Goal: Information Seeking & Learning: Check status

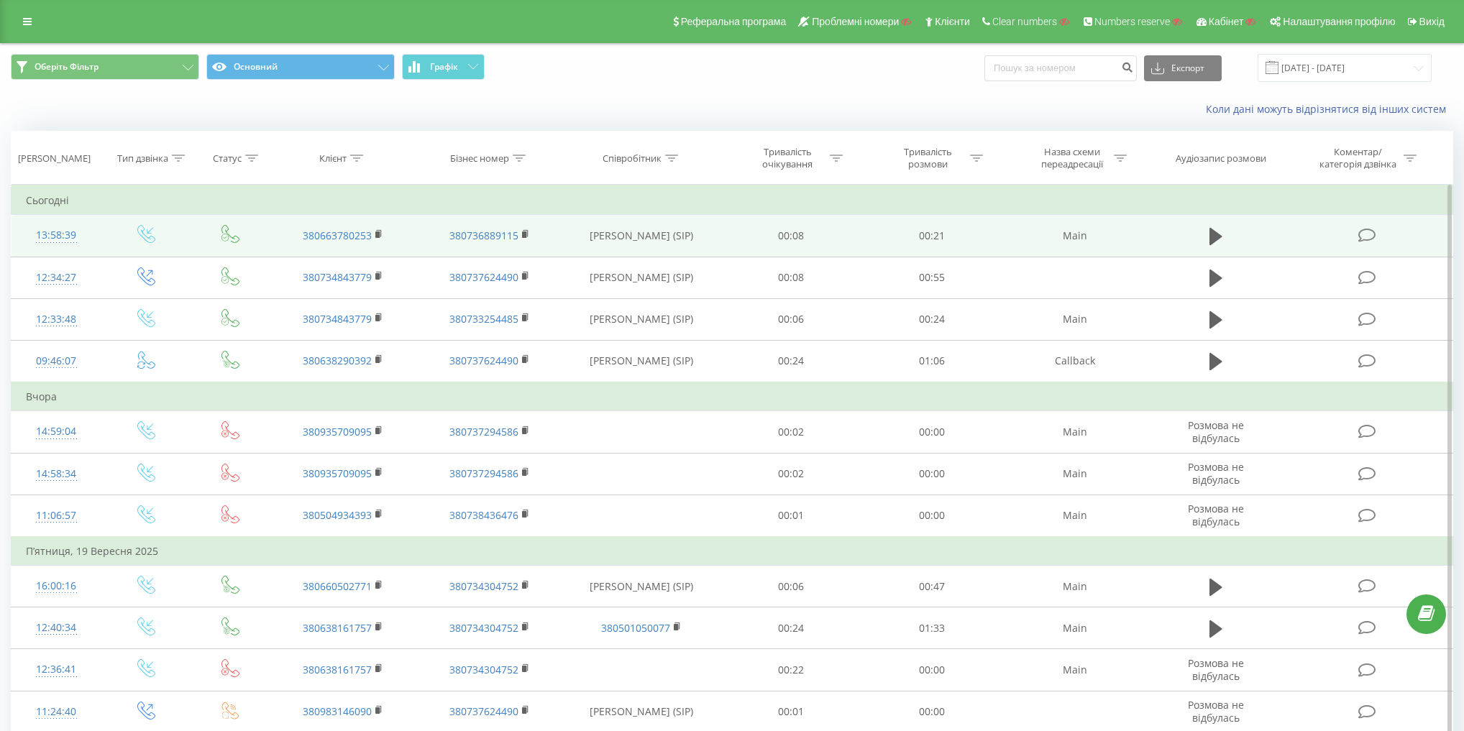
click at [152, 239] on icon at bounding box center [146, 234] width 18 height 18
click at [152, 237] on icon at bounding box center [146, 234] width 18 height 18
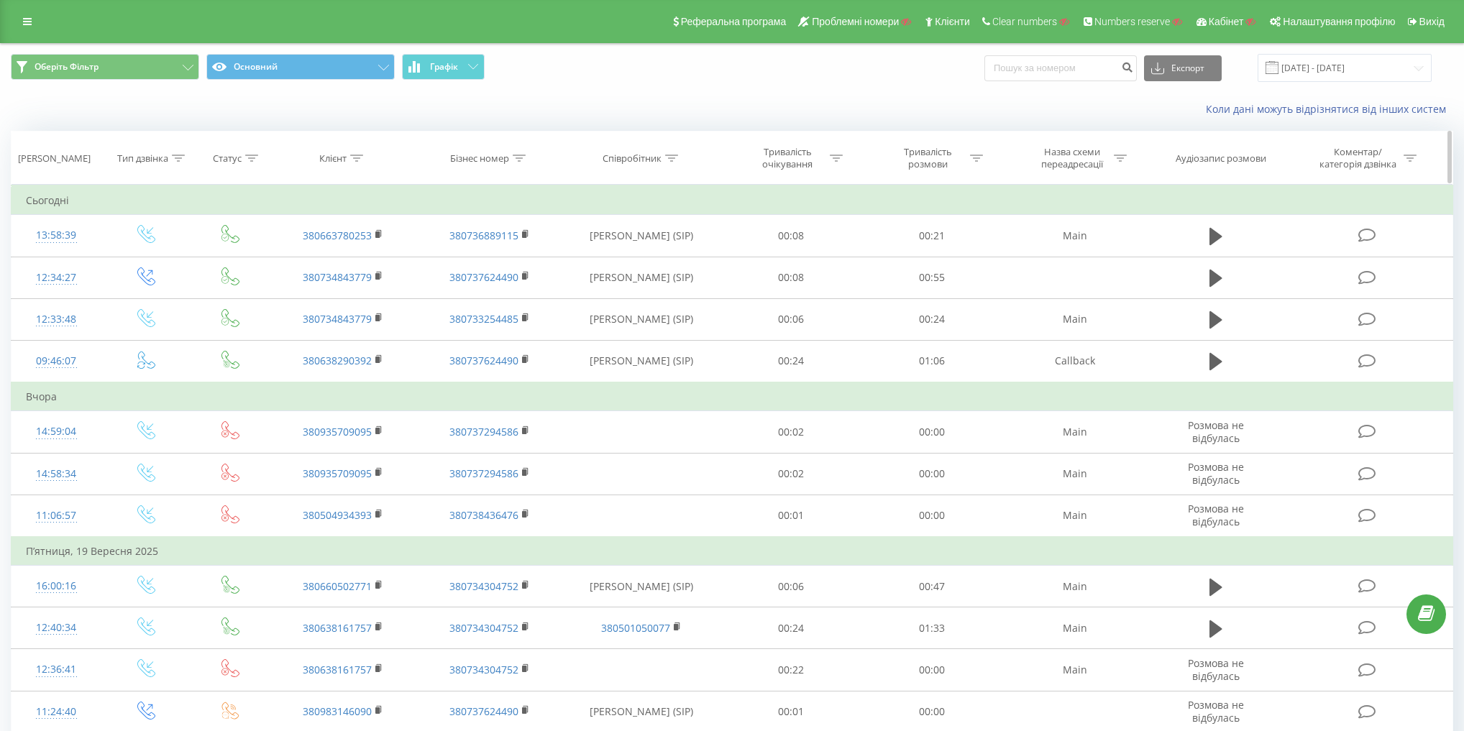
click at [347, 155] on div "Клієнт" at bounding box center [341, 158] width 44 height 12
click at [364, 262] on input "text" at bounding box center [343, 261] width 127 height 25
paste input "0663780263"
type input "0663780263"
click at [388, 285] on span "OK" at bounding box center [374, 289] width 40 height 22
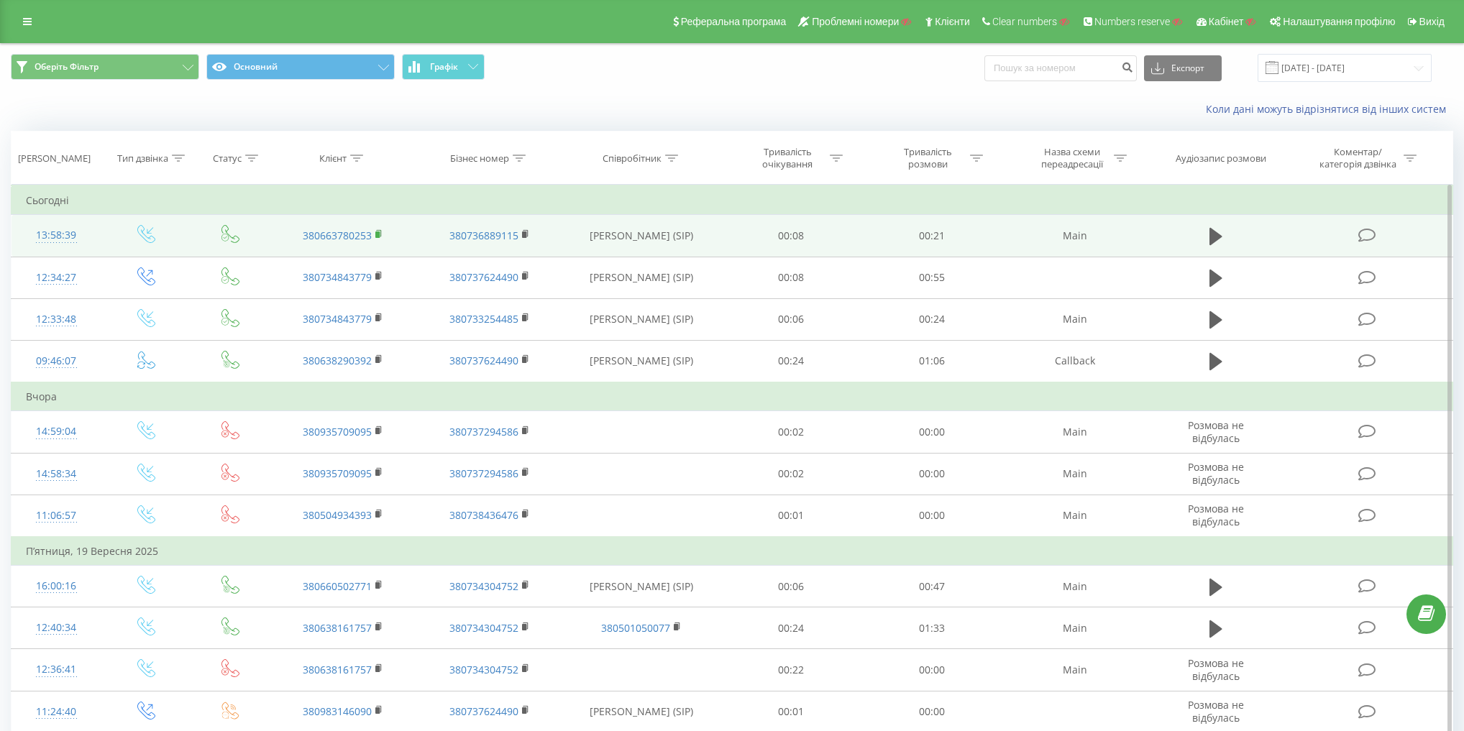
click at [380, 234] on rect at bounding box center [377, 235] width 4 height 6
click at [152, 233] on icon at bounding box center [146, 234] width 18 height 18
click at [156, 225] on td at bounding box center [146, 236] width 90 height 42
click at [142, 232] on icon at bounding box center [146, 234] width 18 height 18
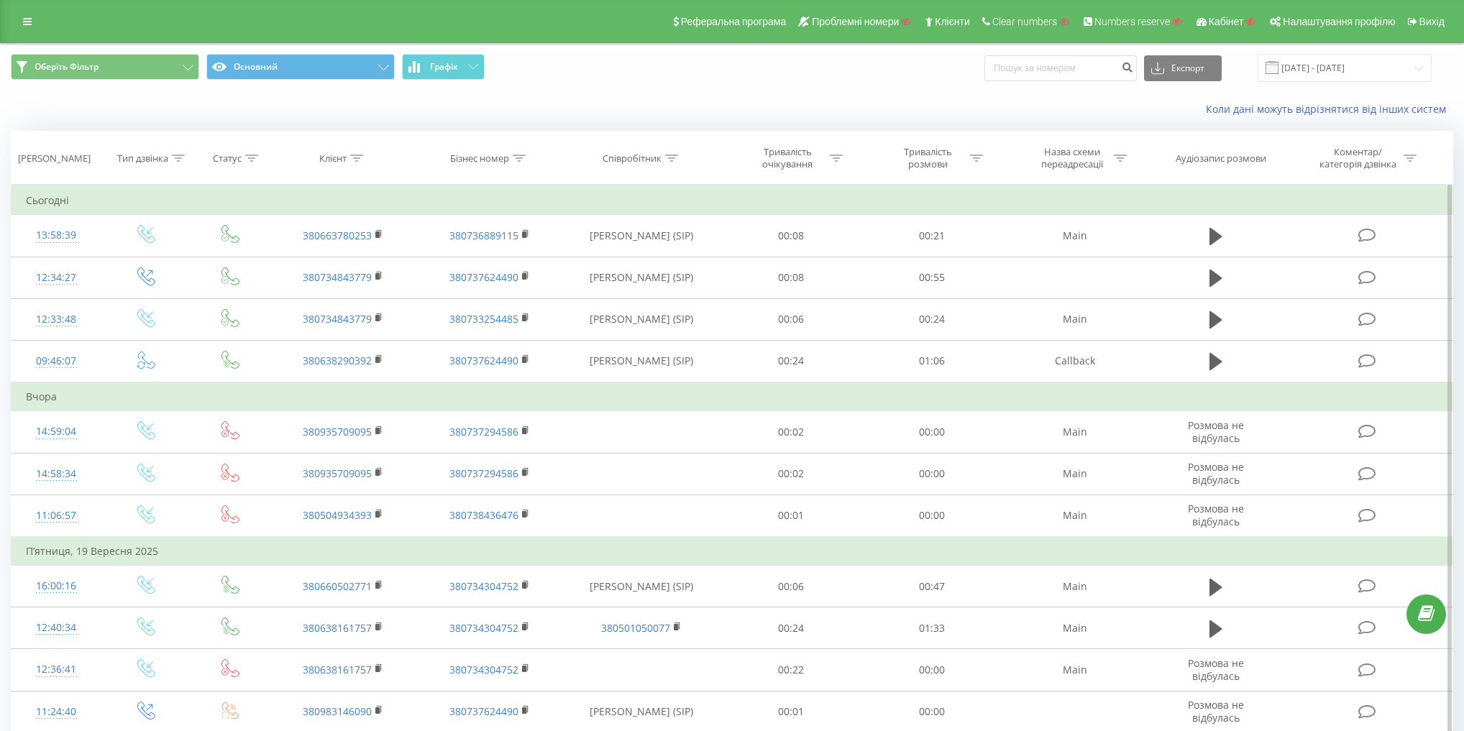
drag, startPoint x: 378, startPoint y: 232, endPoint x: 420, endPoint y: 196, distance: 55.1
click at [378, 232] on rect at bounding box center [377, 235] width 4 height 6
click at [30, 29] on link at bounding box center [27, 22] width 26 height 20
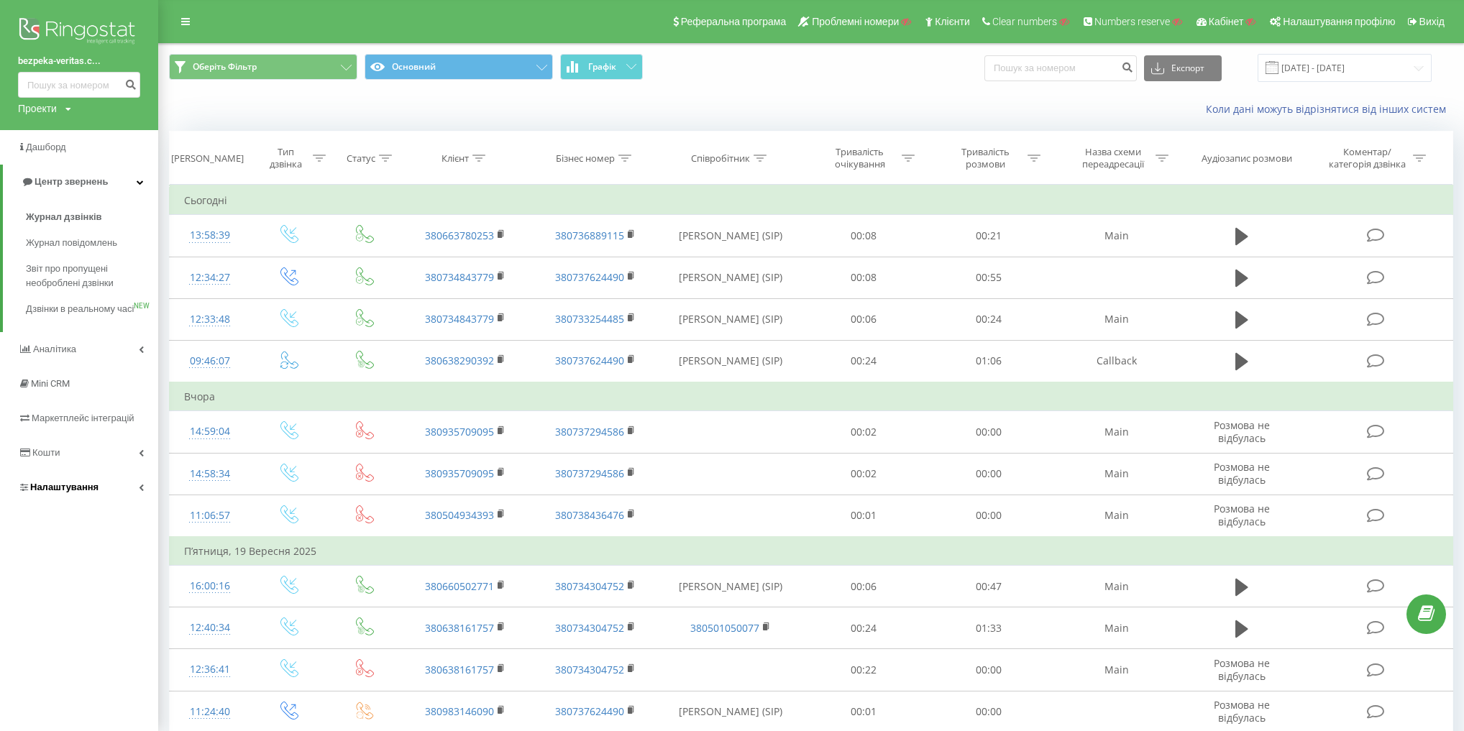
click at [88, 495] on span "Налаштування" at bounding box center [58, 487] width 81 height 14
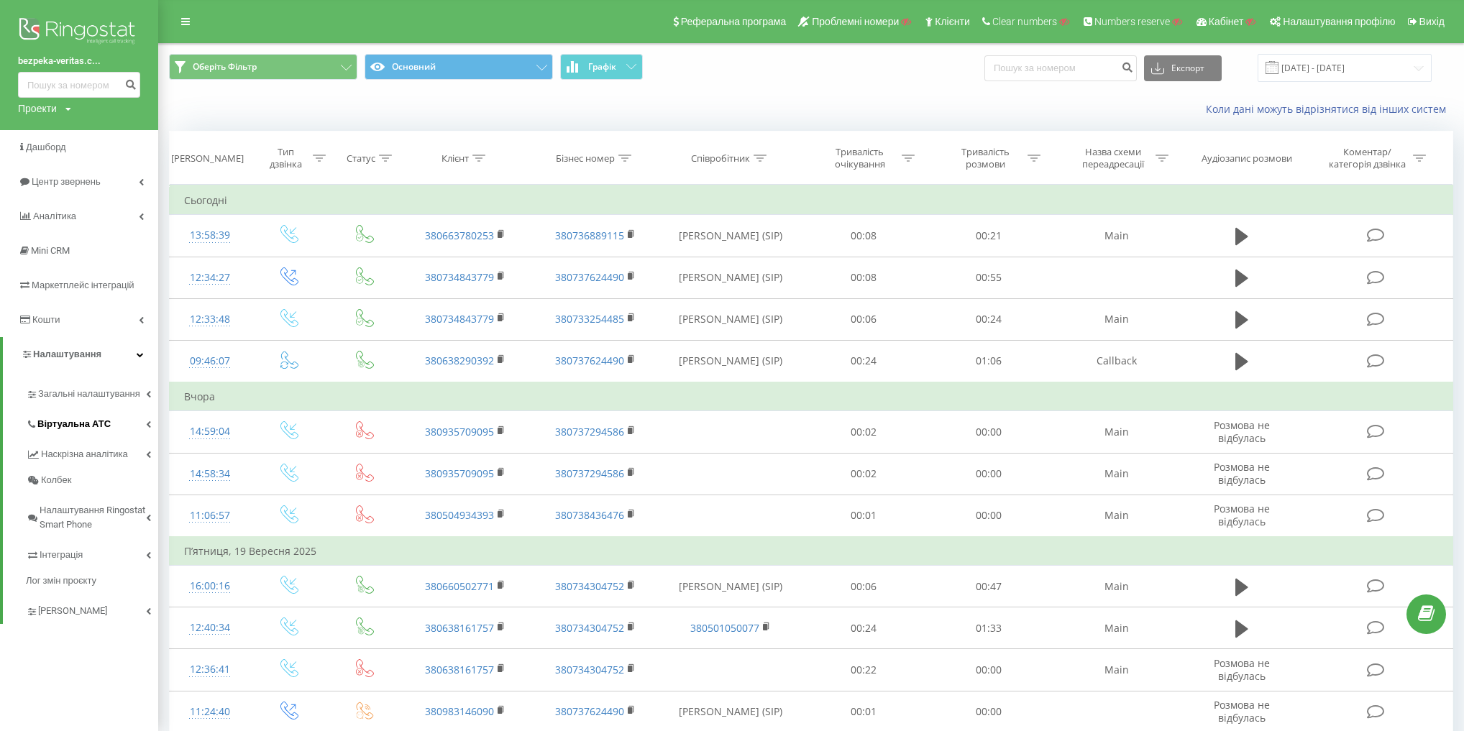
click at [93, 428] on span "Віртуальна АТС" at bounding box center [73, 424] width 73 height 14
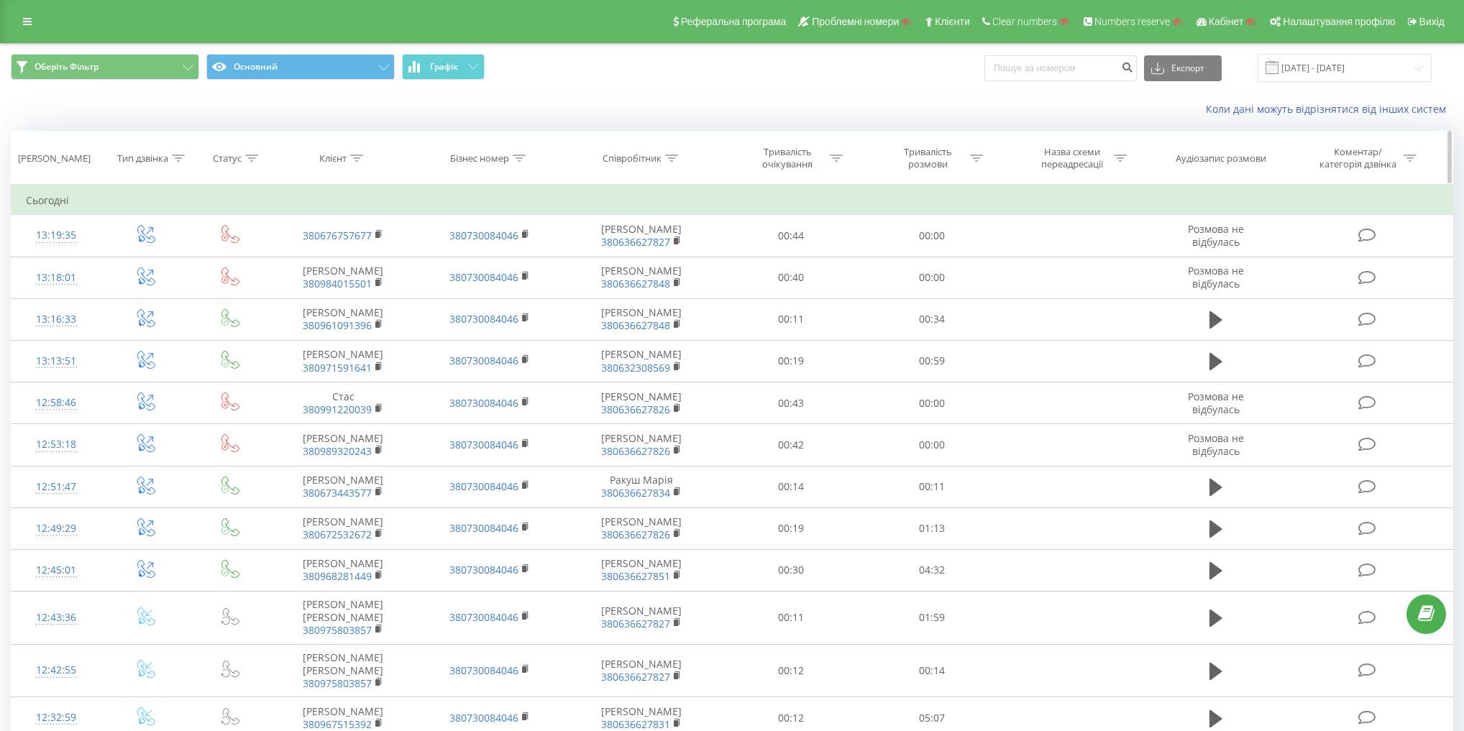
click at [667, 155] on icon at bounding box center [671, 158] width 13 height 7
click at [641, 263] on input "text" at bounding box center [642, 261] width 127 height 25
paste input "380632343290"
type input "380632343290"
click at [668, 286] on span "OK" at bounding box center [672, 289] width 40 height 22
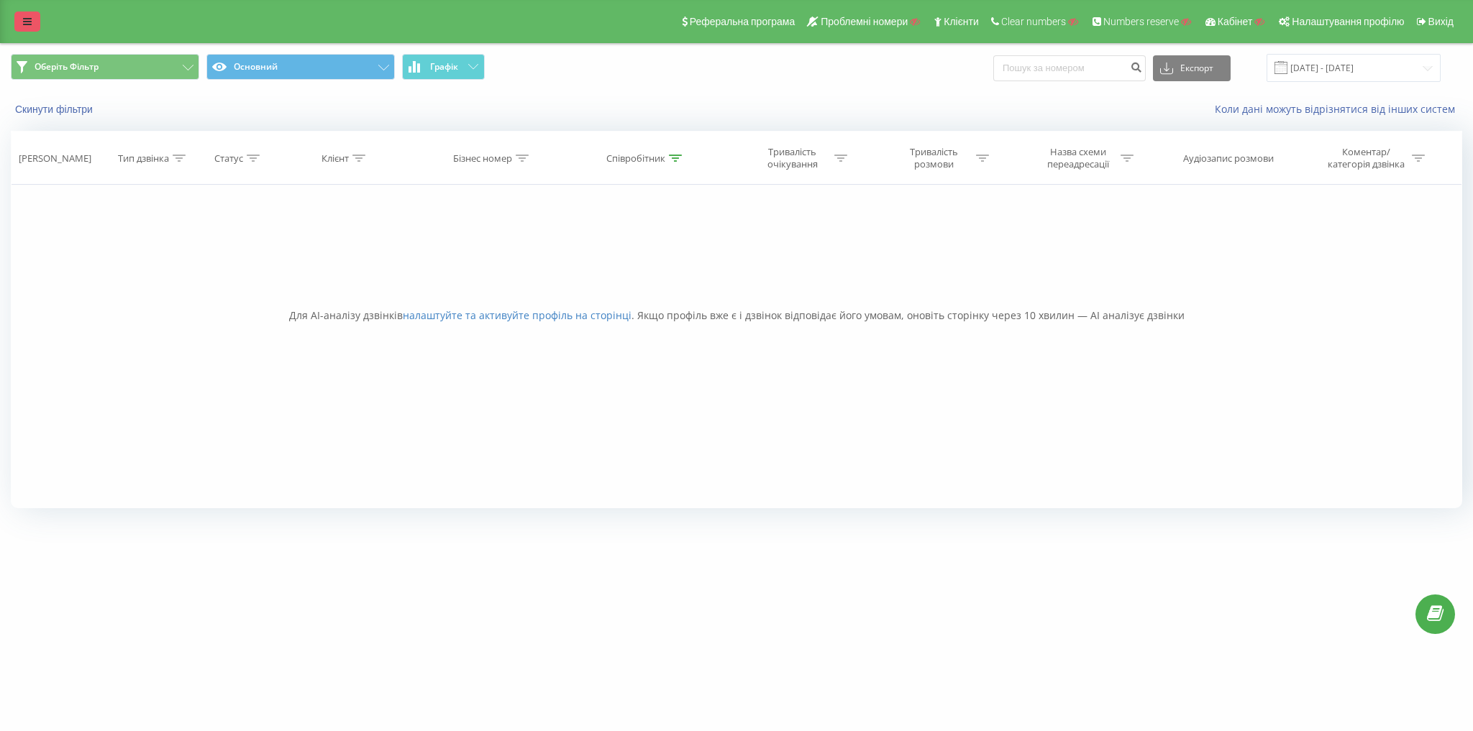
click at [29, 30] on link at bounding box center [27, 22] width 26 height 20
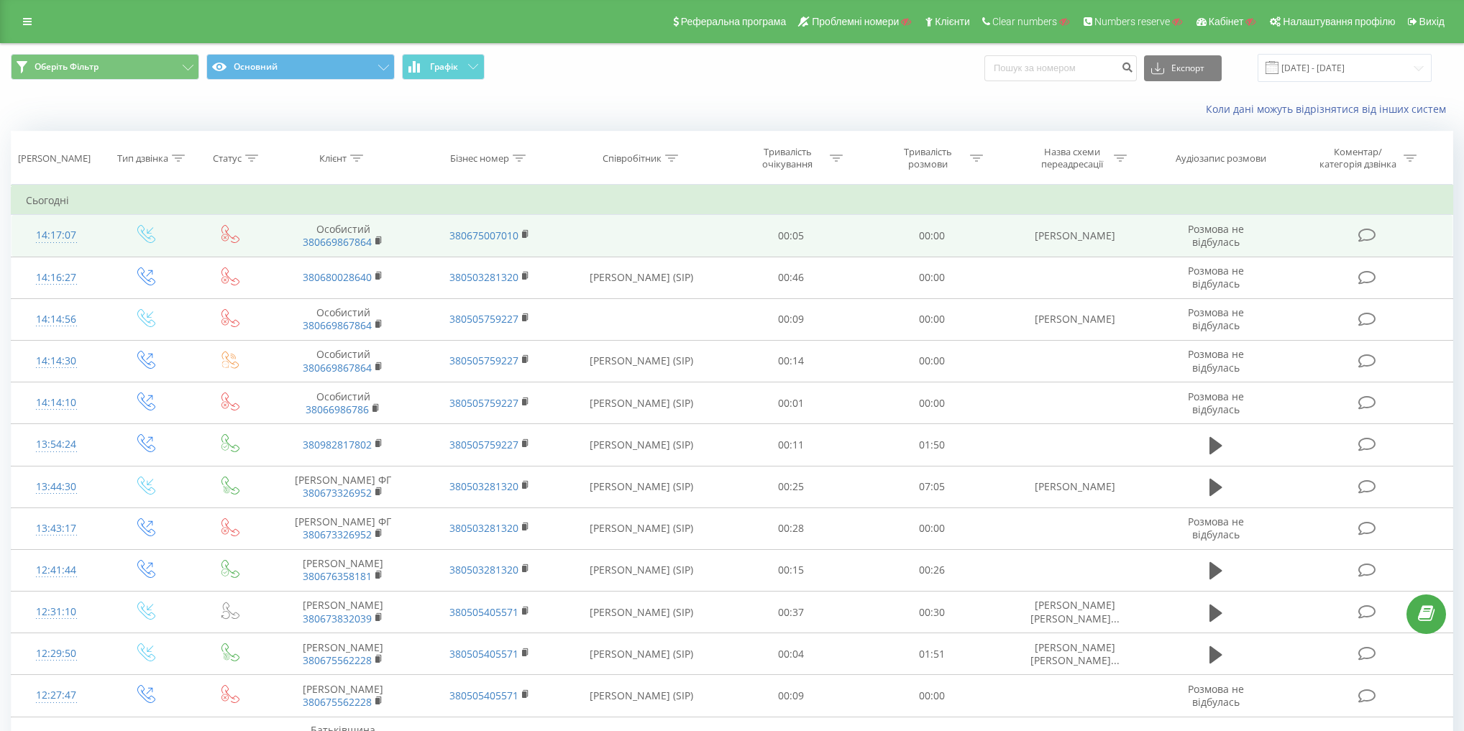
click at [547, 253] on td "380675007010" at bounding box center [489, 236] width 147 height 42
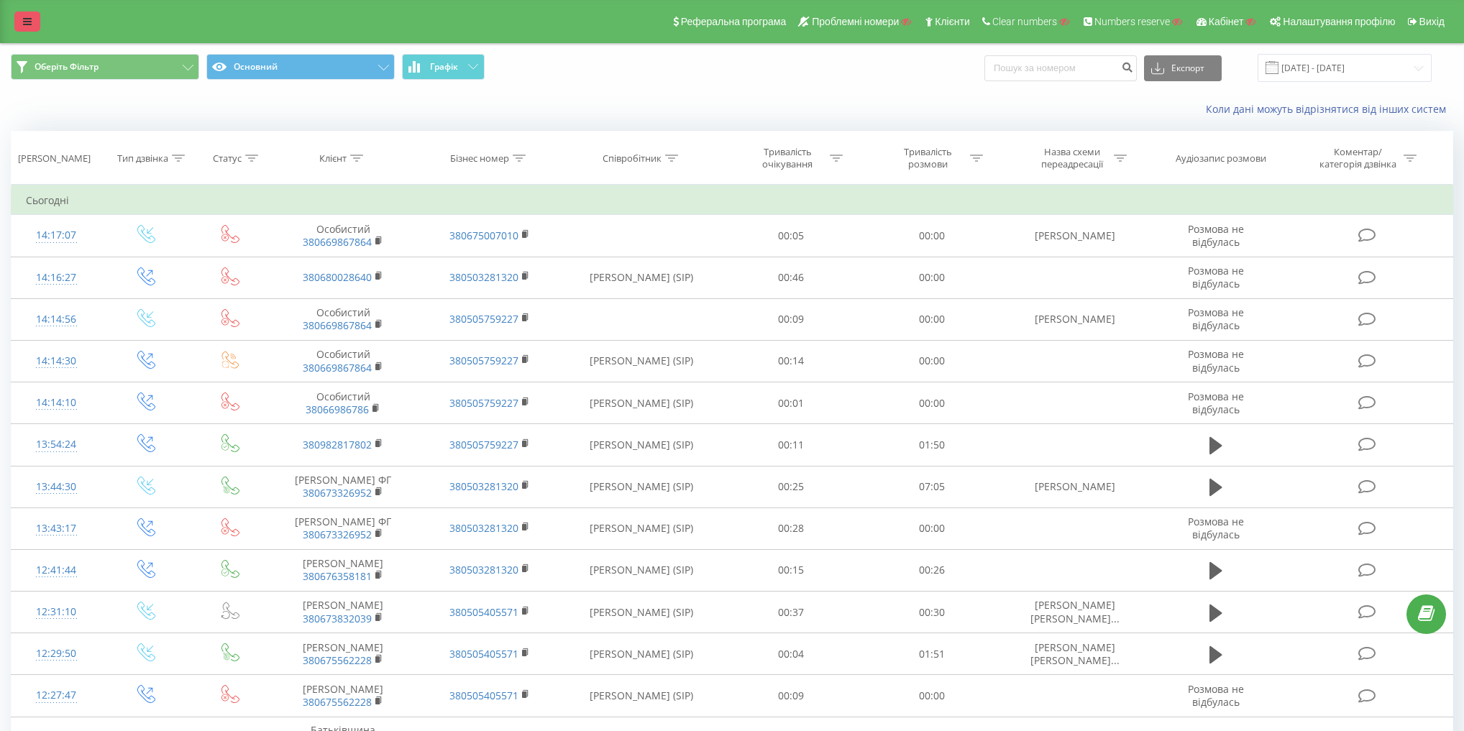
click at [28, 18] on icon at bounding box center [27, 22] width 9 height 10
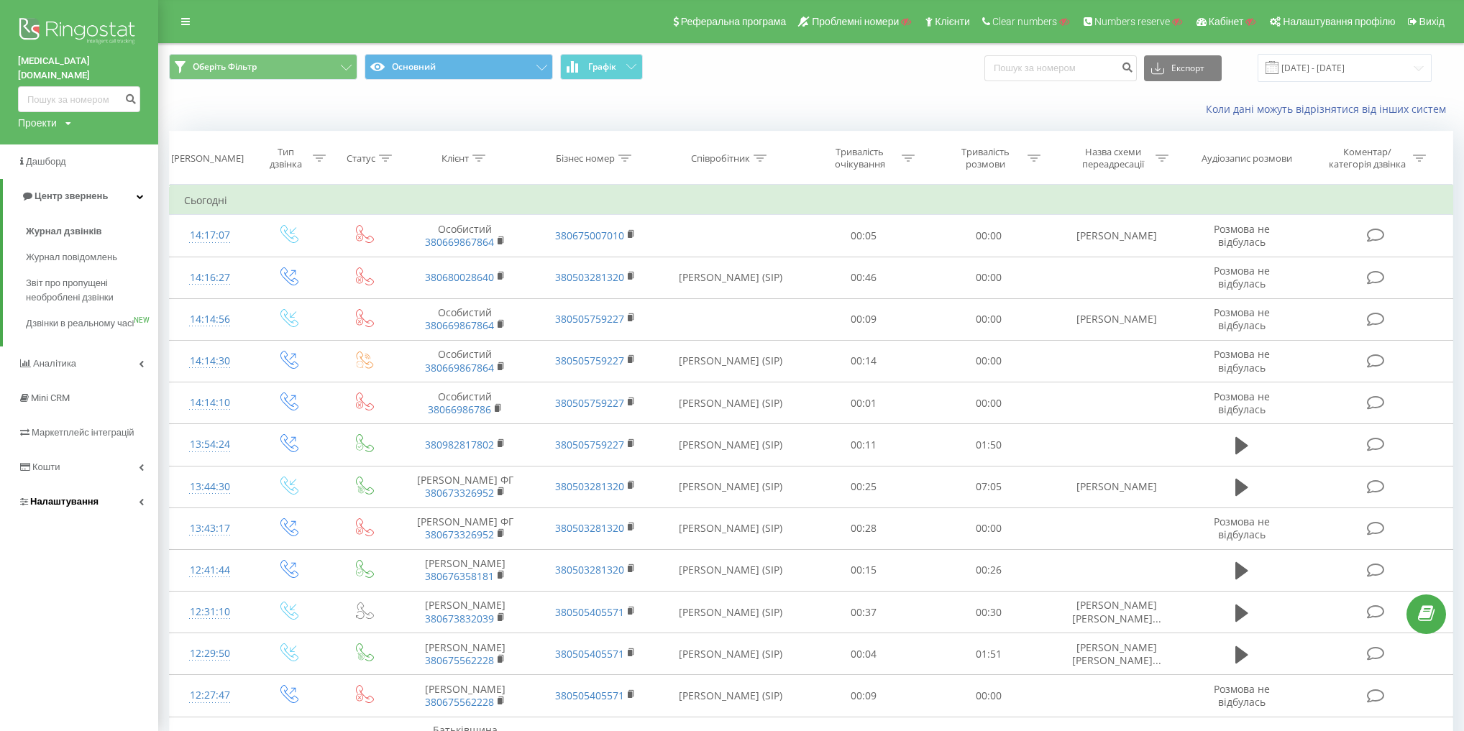
click at [108, 512] on link "Налаштування" at bounding box center [79, 502] width 158 height 35
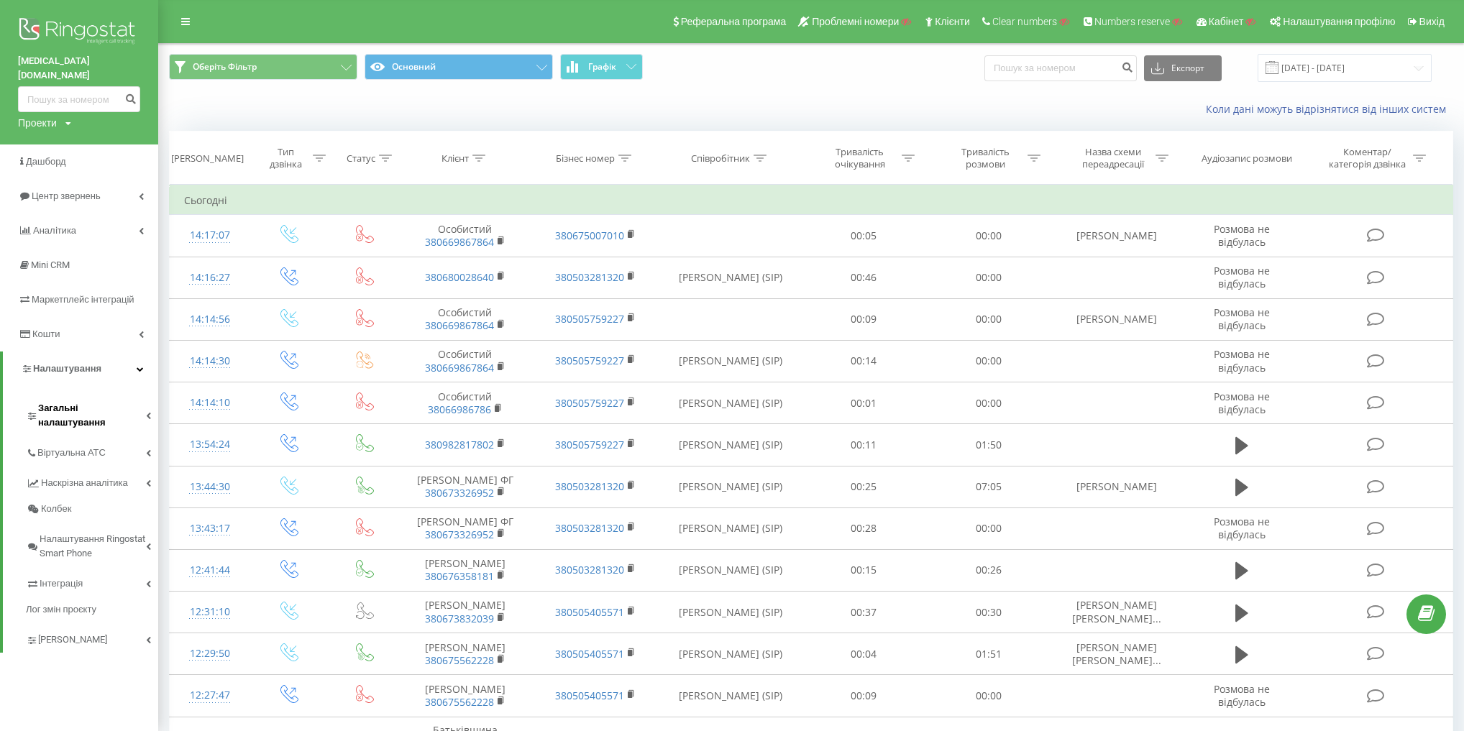
click at [114, 401] on span "Загальні налаштування" at bounding box center [92, 415] width 108 height 29
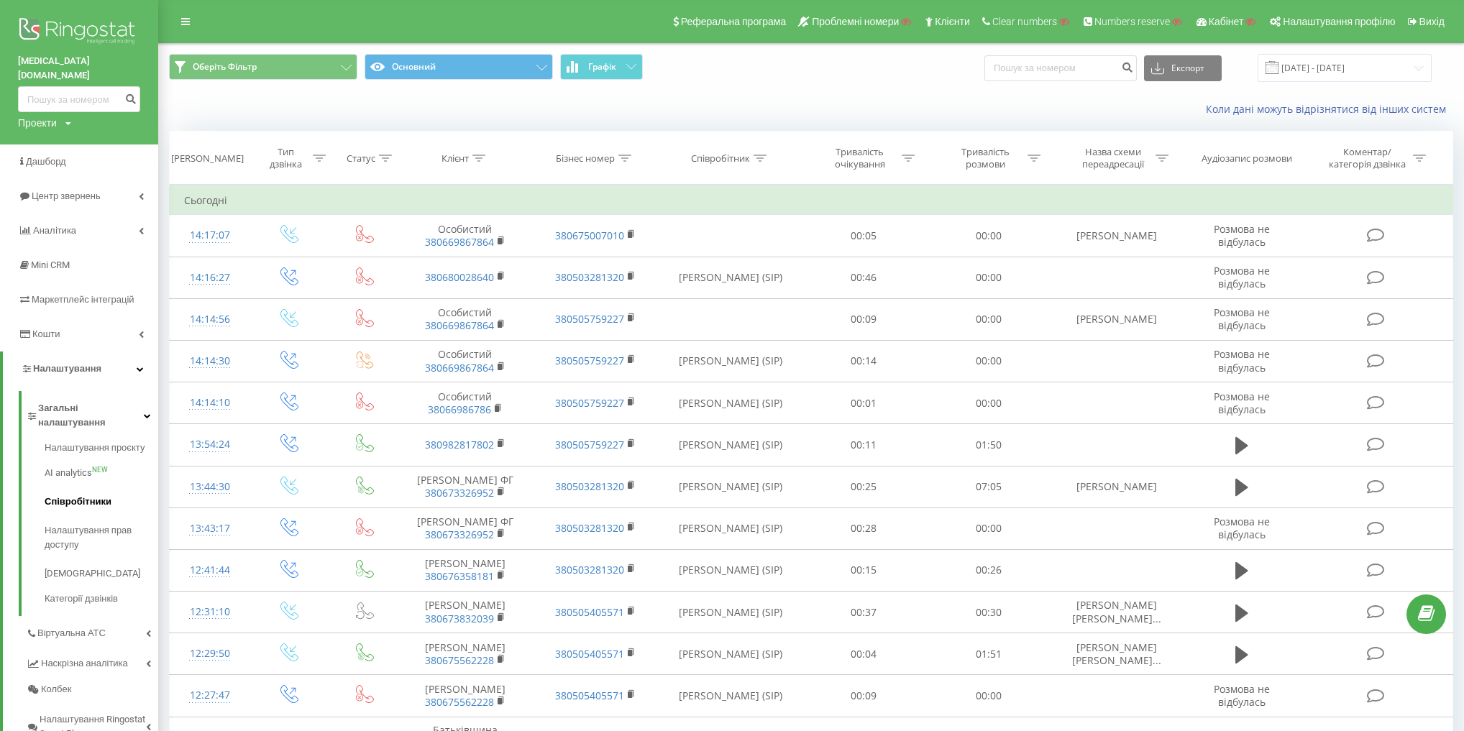
click at [104, 495] on span "Співробітники" at bounding box center [78, 502] width 67 height 14
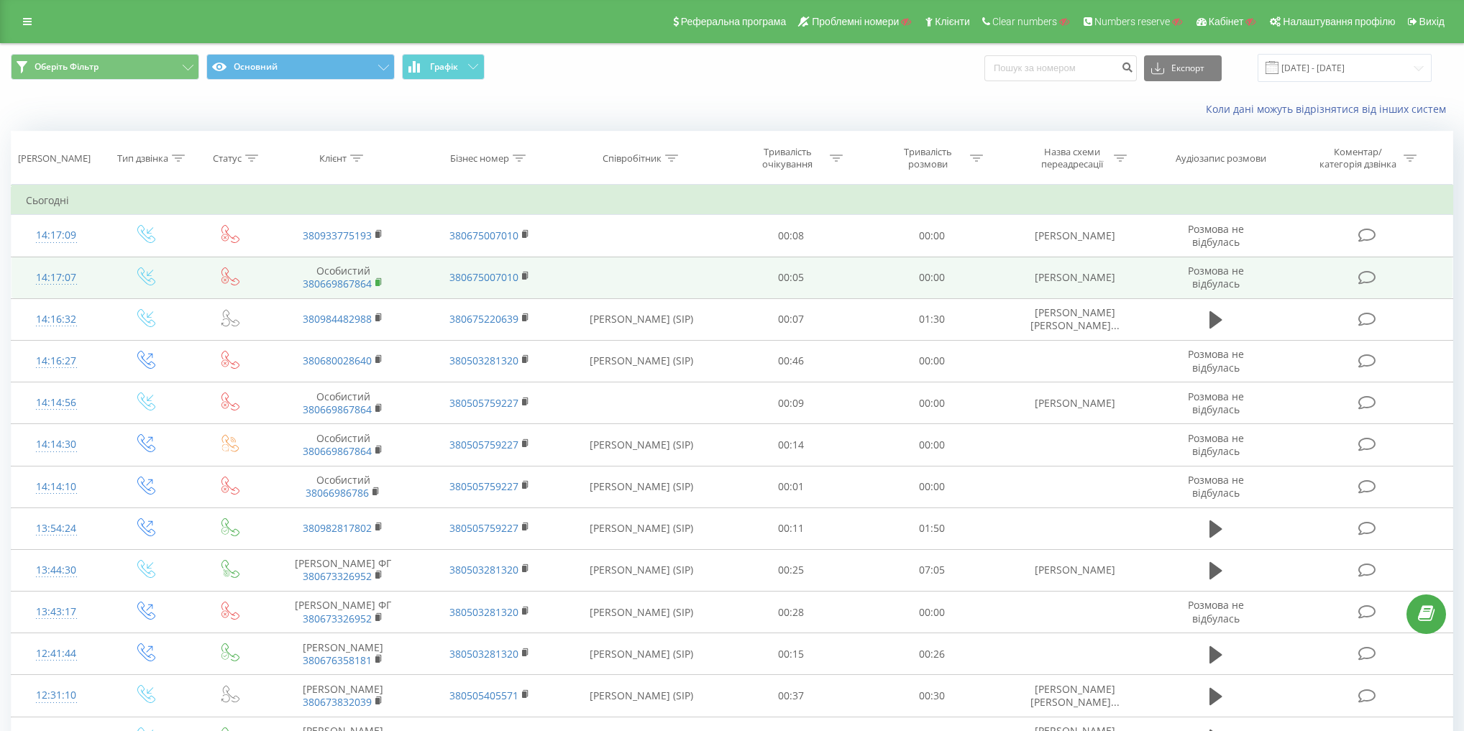
click at [379, 280] on rect at bounding box center [377, 283] width 4 height 6
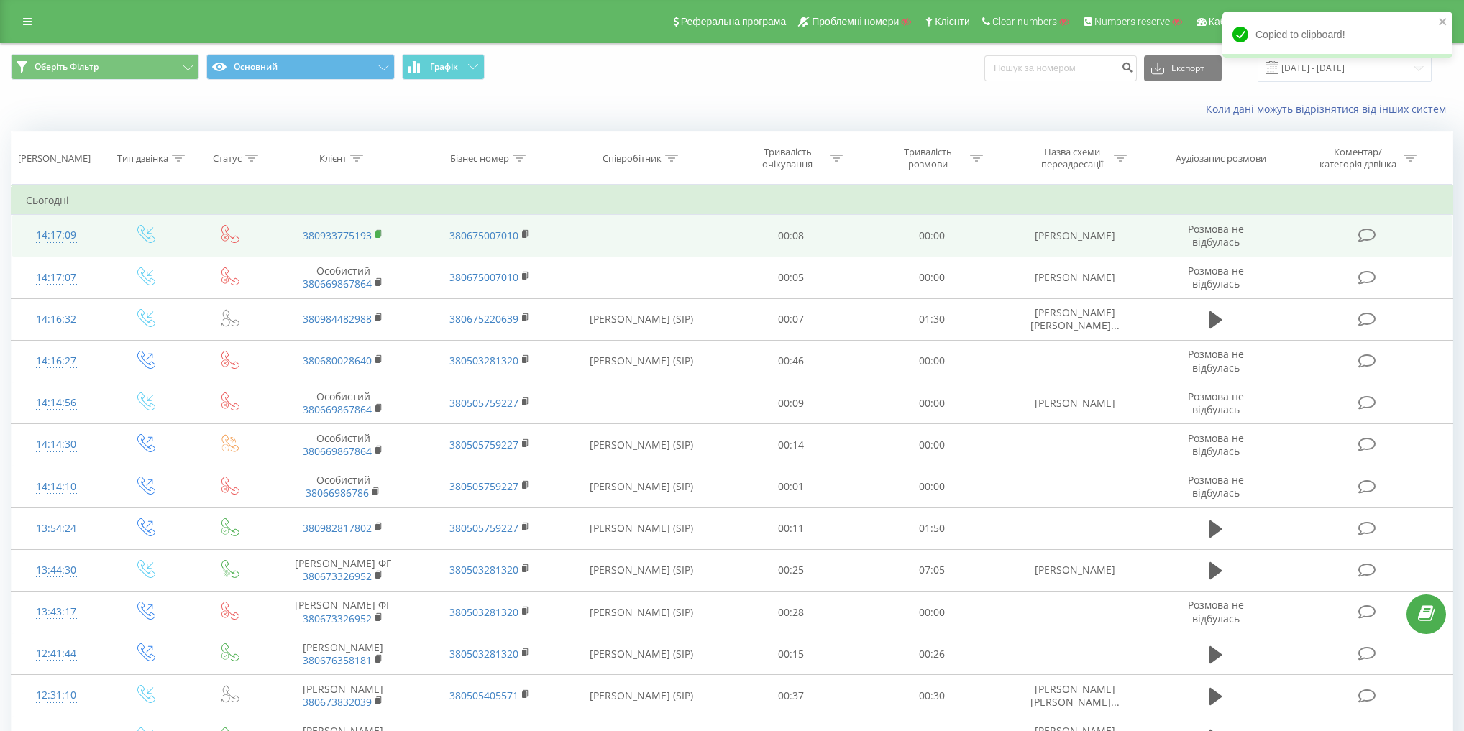
click at [379, 235] on rect at bounding box center [377, 235] width 4 height 6
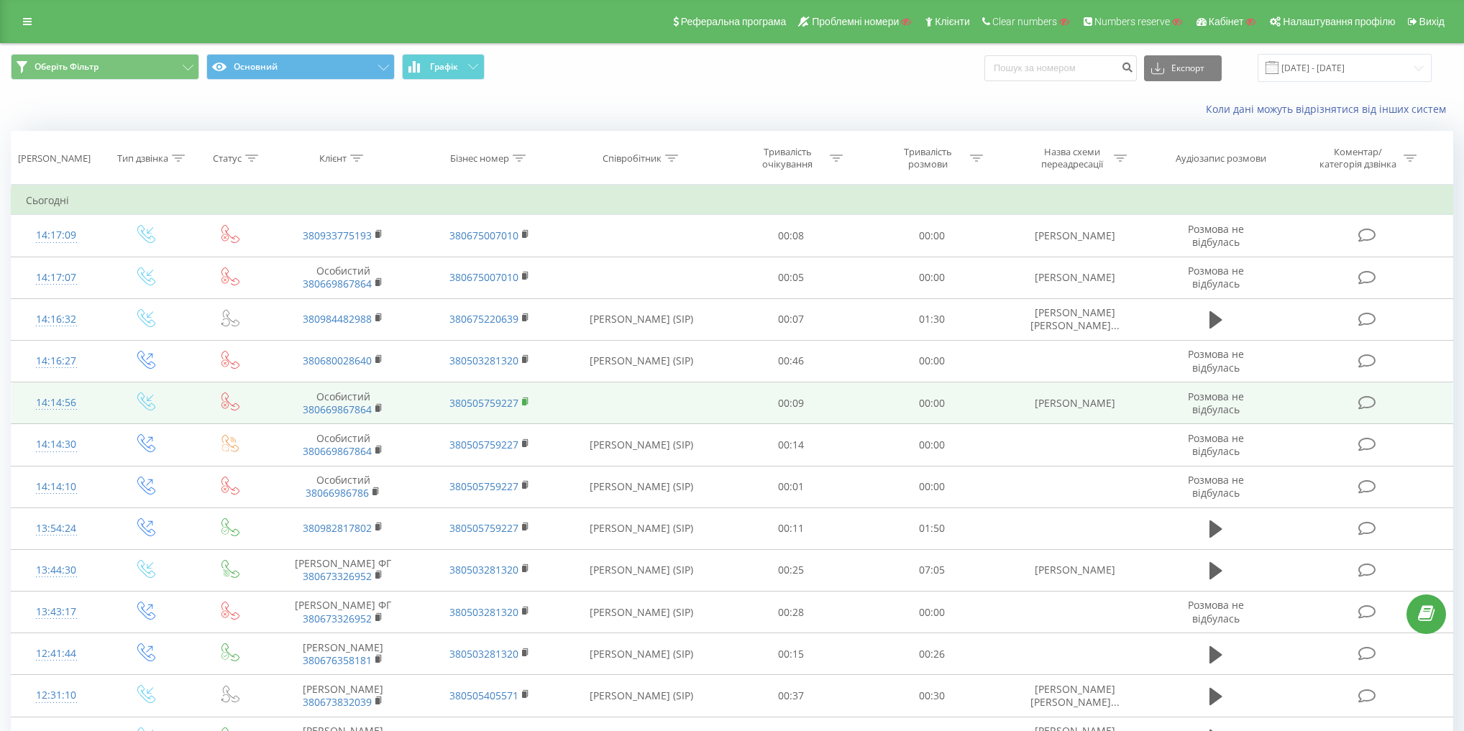
click at [524, 400] on rect at bounding box center [524, 402] width 4 height 6
